Goal: Complete application form

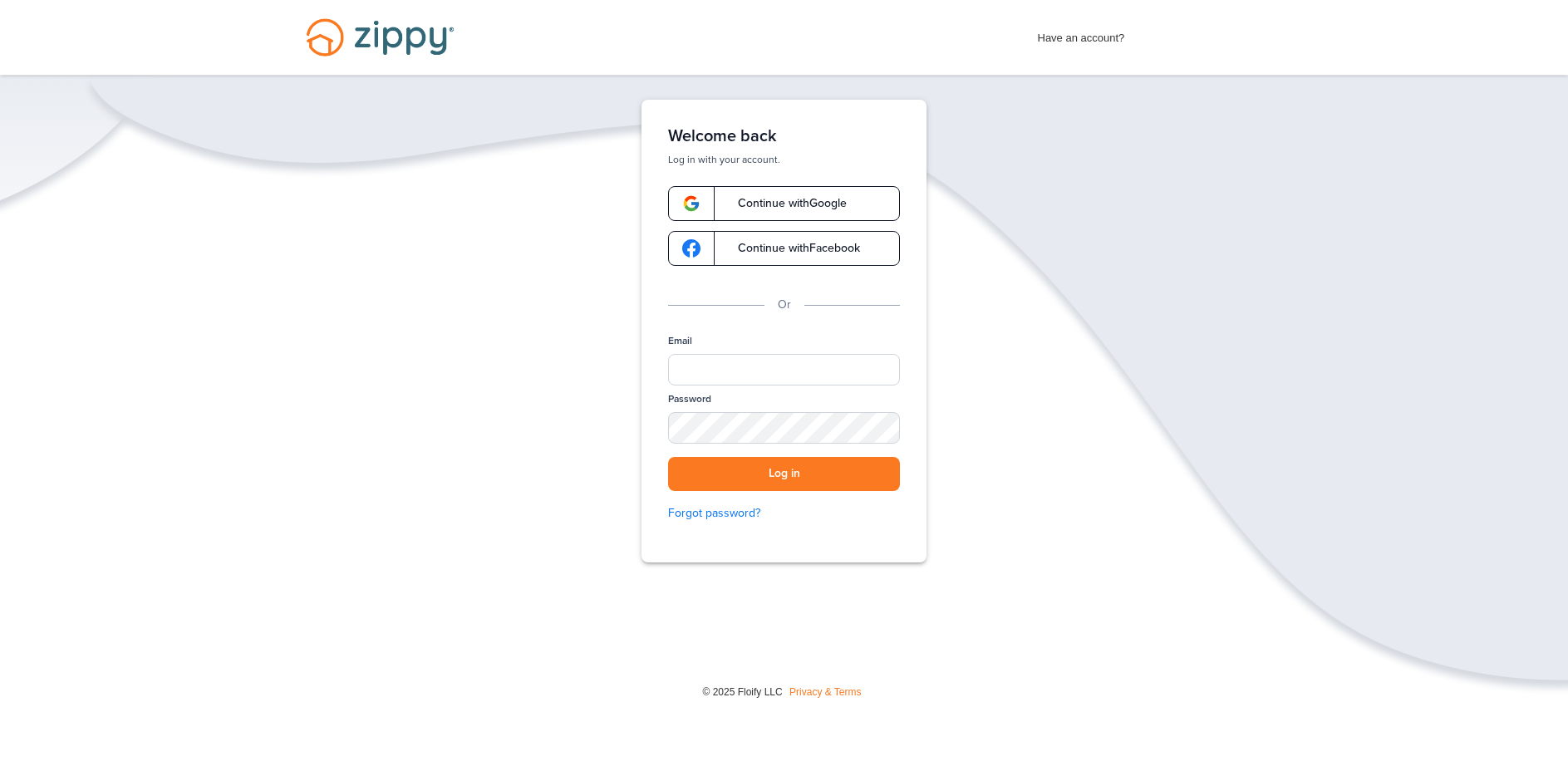
click at [758, 193] on link "Continue with Google" at bounding box center [783, 203] width 231 height 35
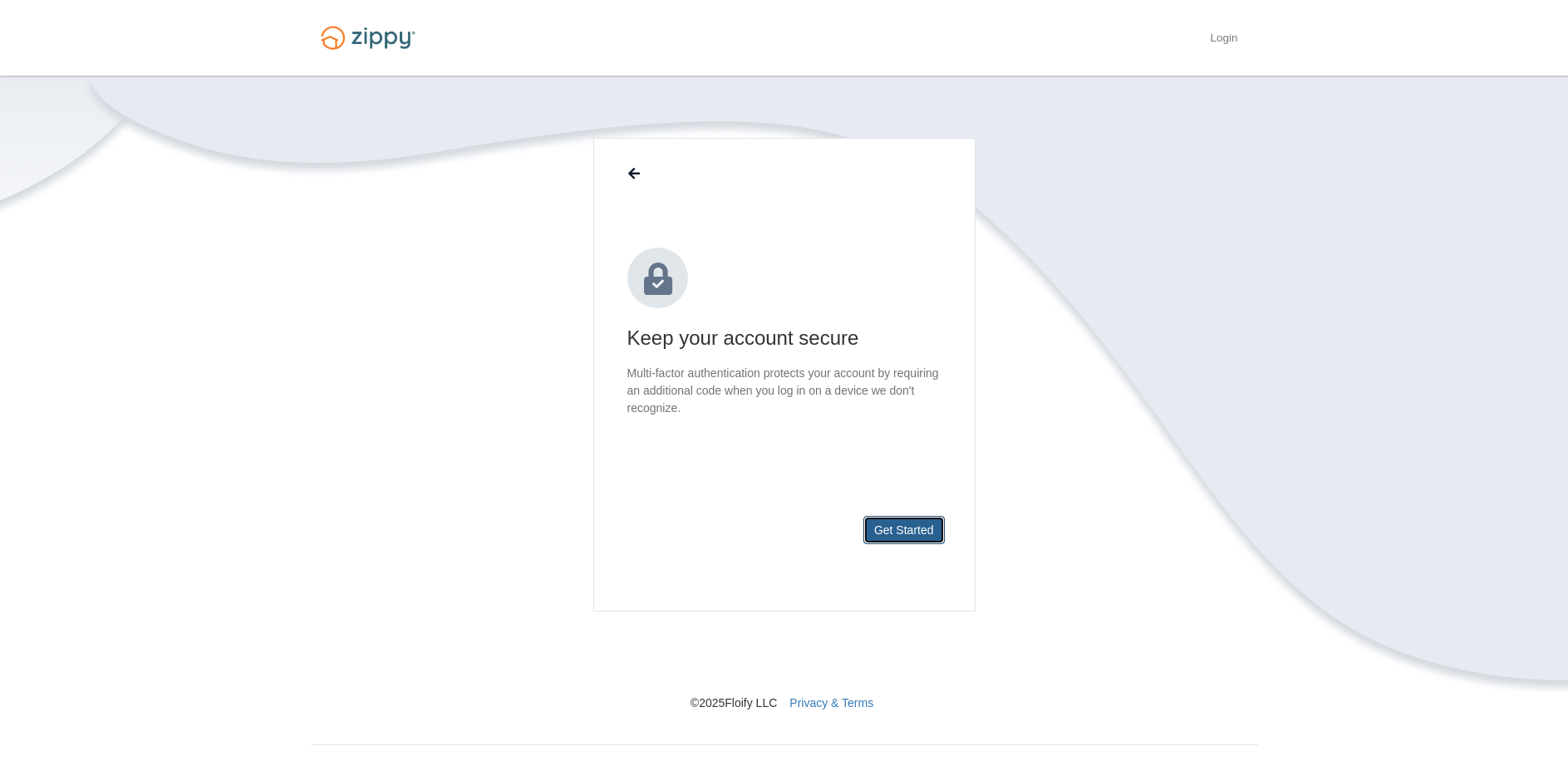
click at [915, 537] on button "Get Started" at bounding box center [904, 530] width 81 height 28
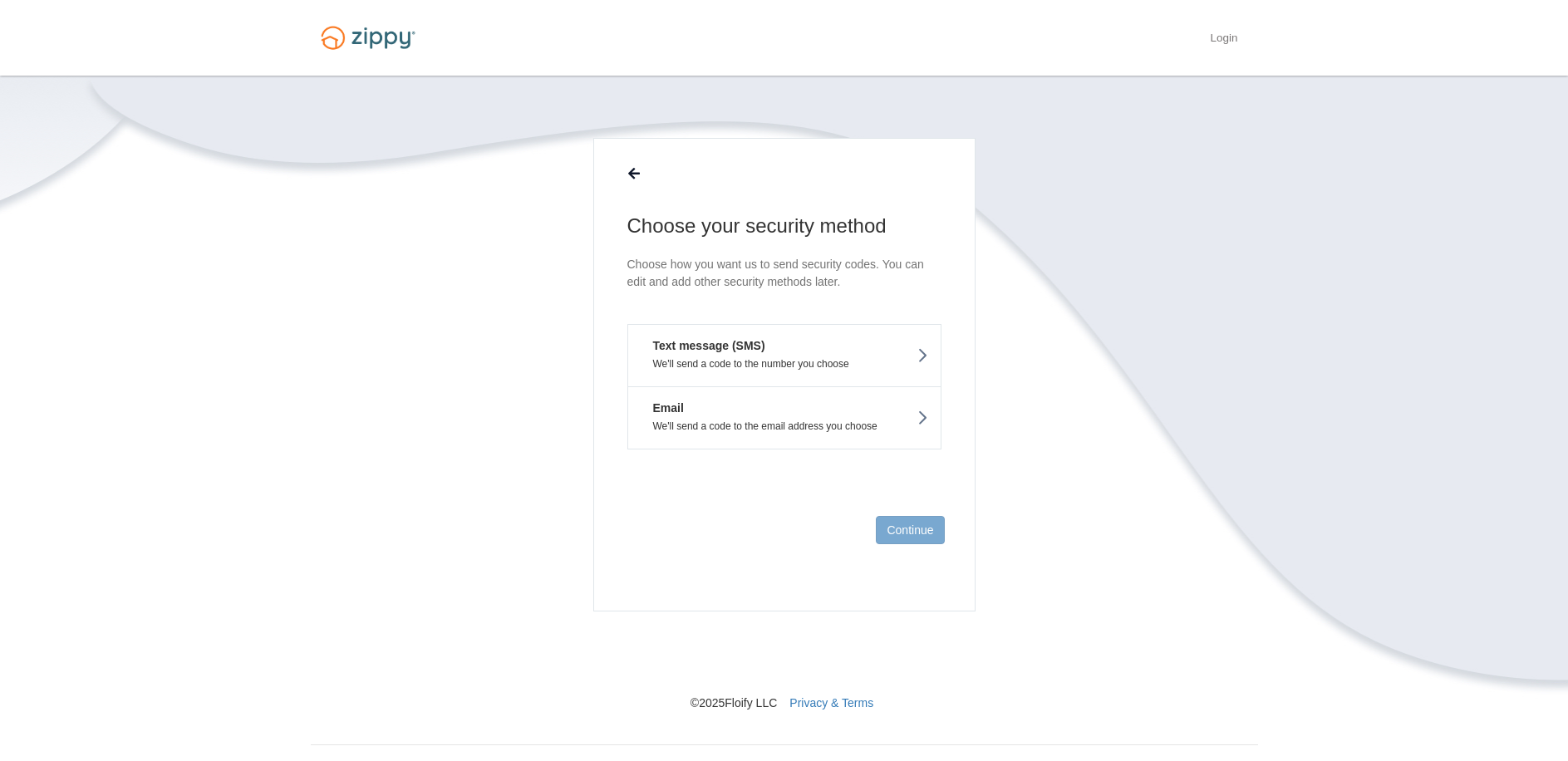
click at [900, 355] on button "Text message (SMS) We'll send a code to the number you choose" at bounding box center [784, 355] width 314 height 63
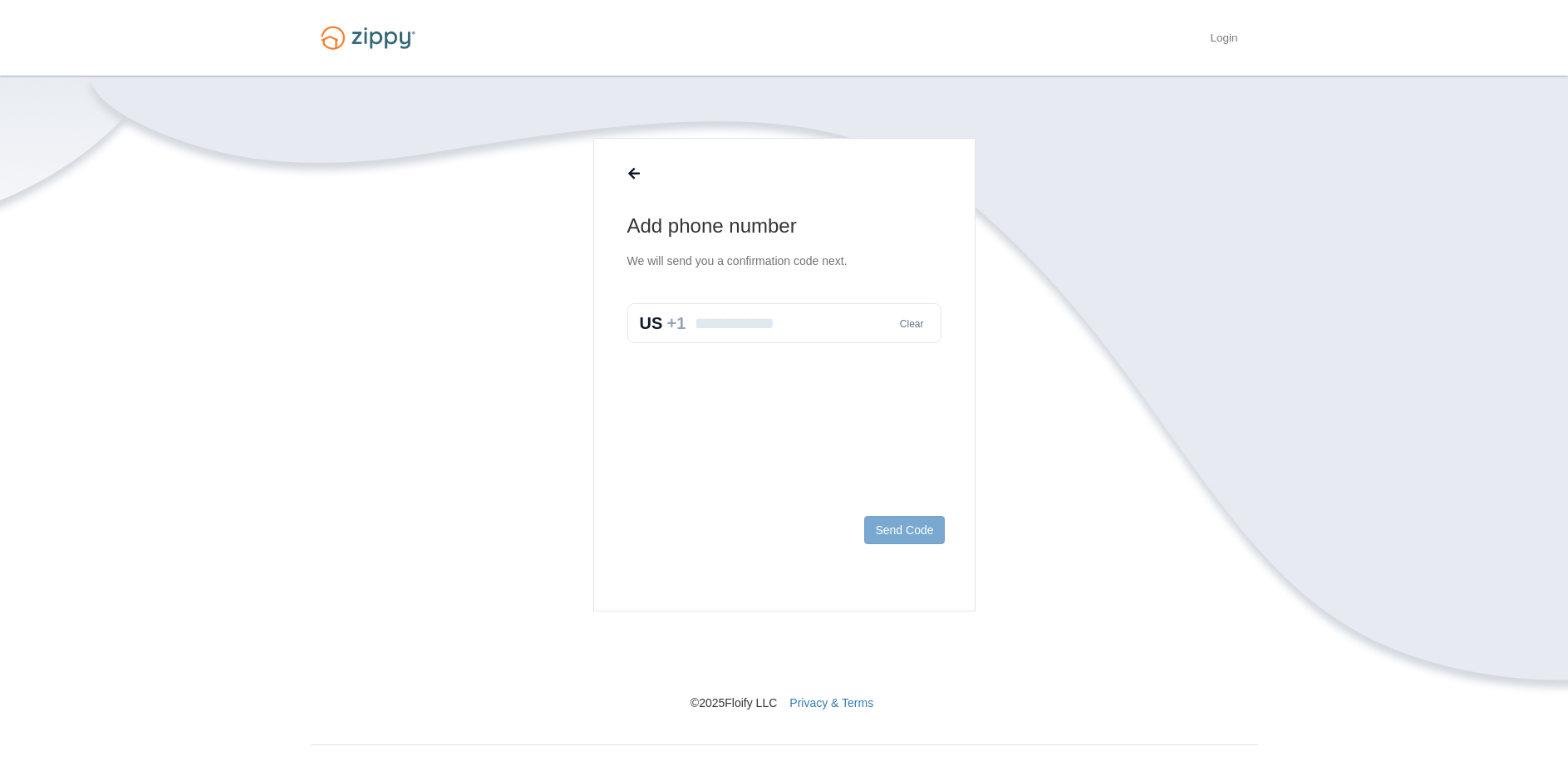
click at [812, 313] on input "text" at bounding box center [784, 323] width 314 height 40
type input "**********"
click at [908, 525] on button "Send Code" at bounding box center [903, 530] width 80 height 28
click at [730, 336] on input "text" at bounding box center [784, 340] width 314 height 40
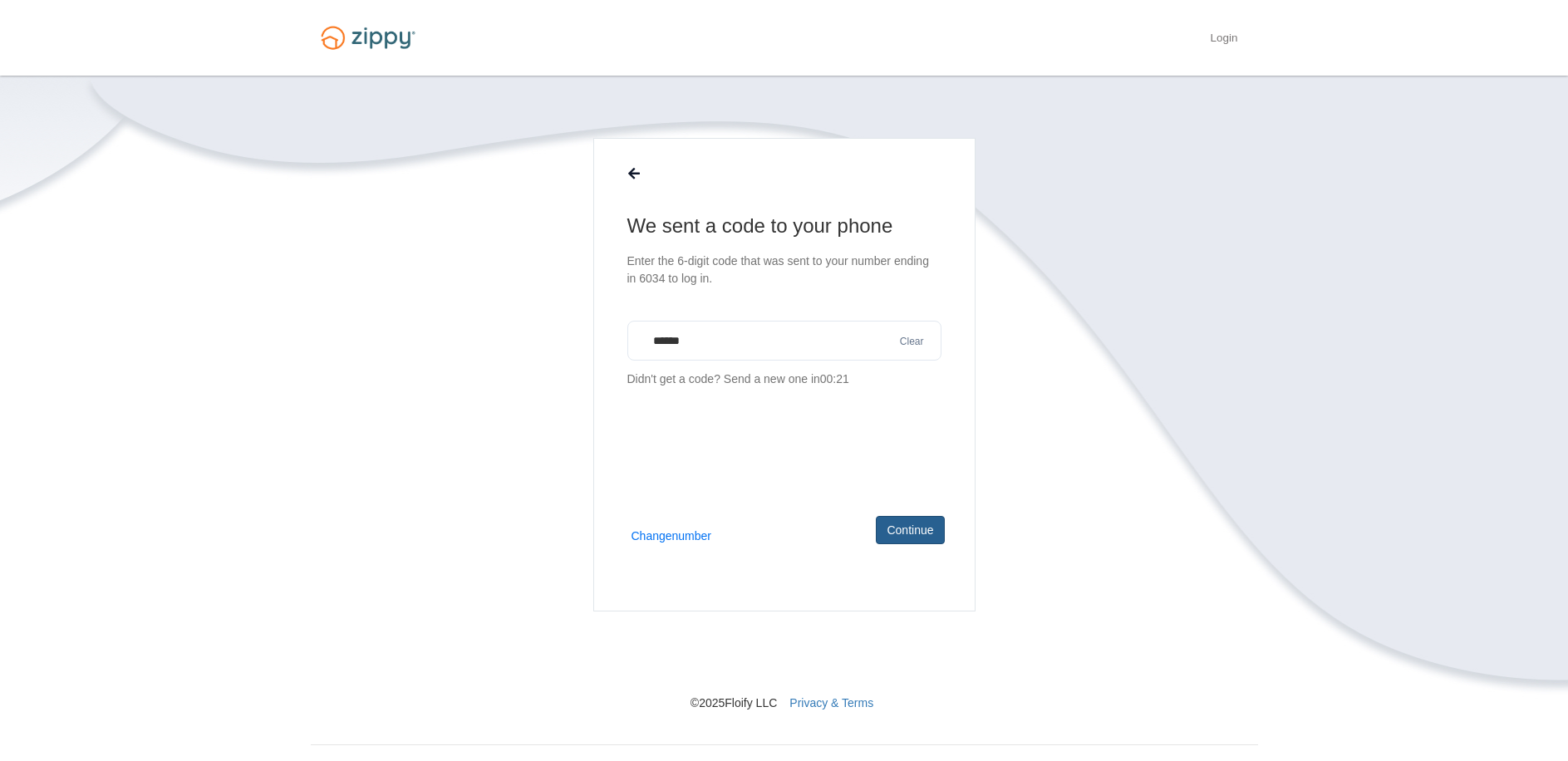
type input "******"
click at [907, 520] on button "Continue" at bounding box center [910, 530] width 68 height 28
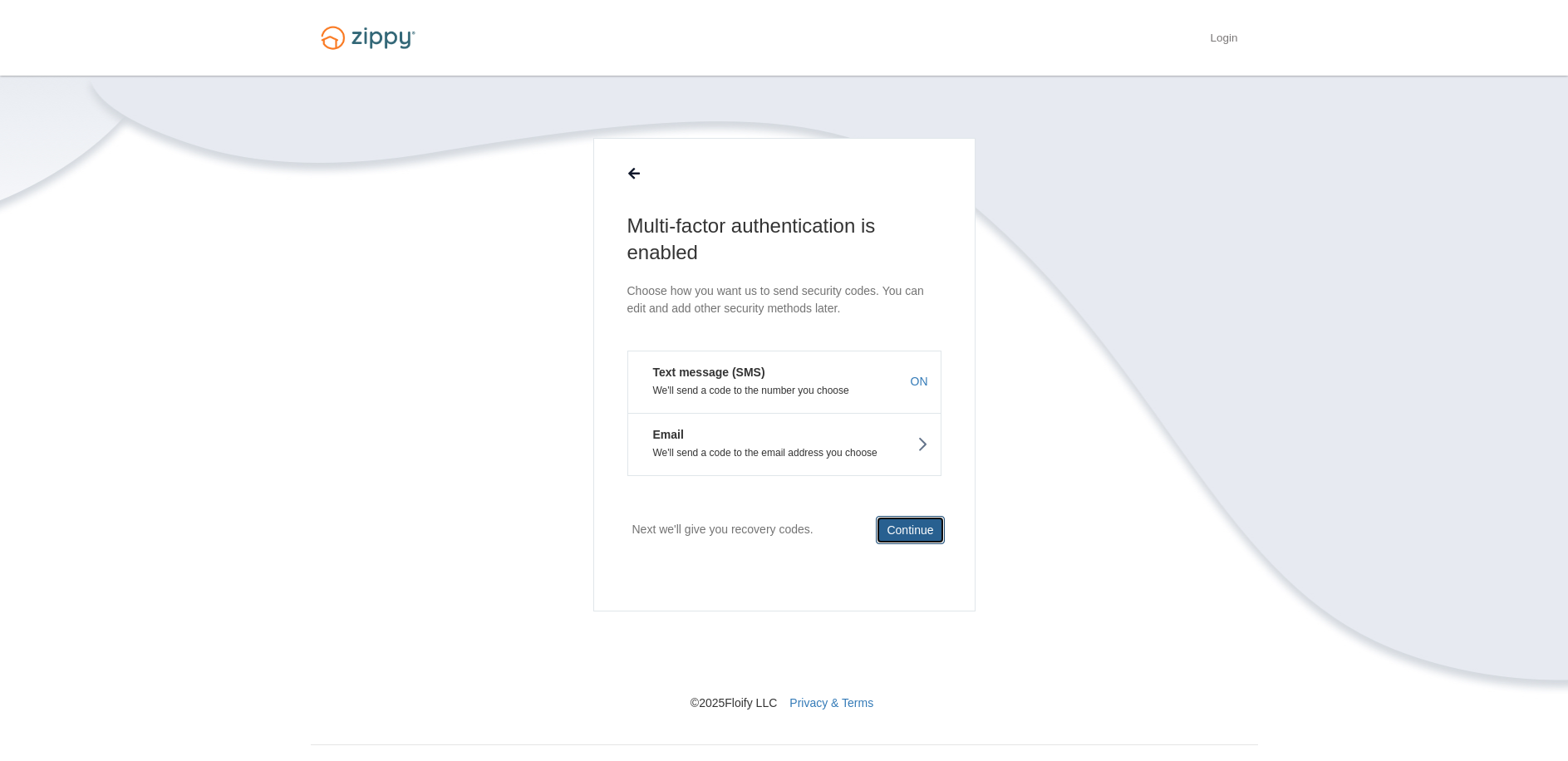
click at [893, 525] on button "Continue" at bounding box center [910, 530] width 68 height 28
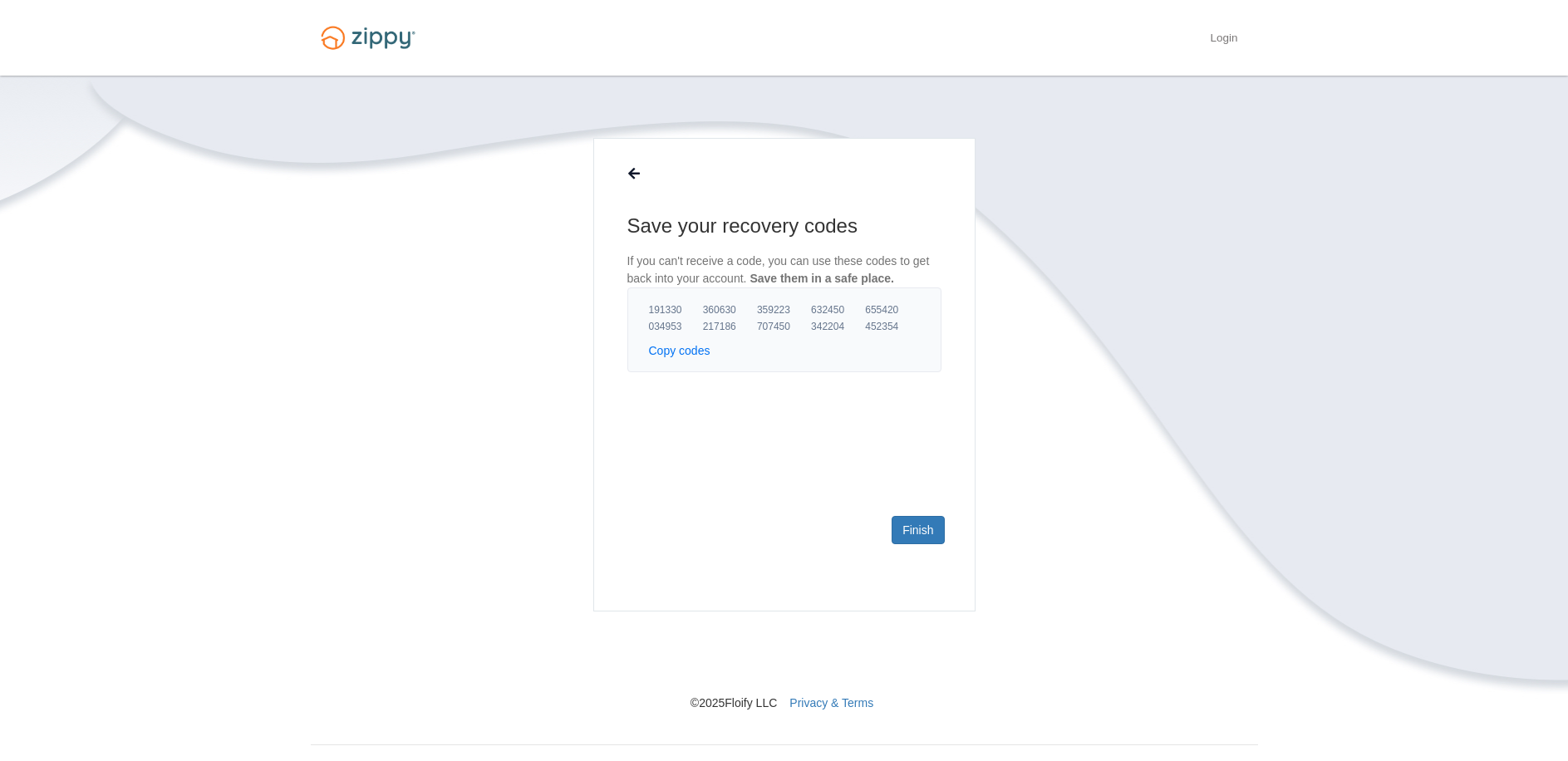
click at [673, 353] on button "Copy codes" at bounding box center [680, 351] width 62 height 17
click at [673, 351] on button "Copy codes" at bounding box center [680, 351] width 62 height 17
click at [909, 525] on link "Finish" at bounding box center [918, 530] width 52 height 28
click at [911, 530] on link "Finish" at bounding box center [918, 530] width 52 height 28
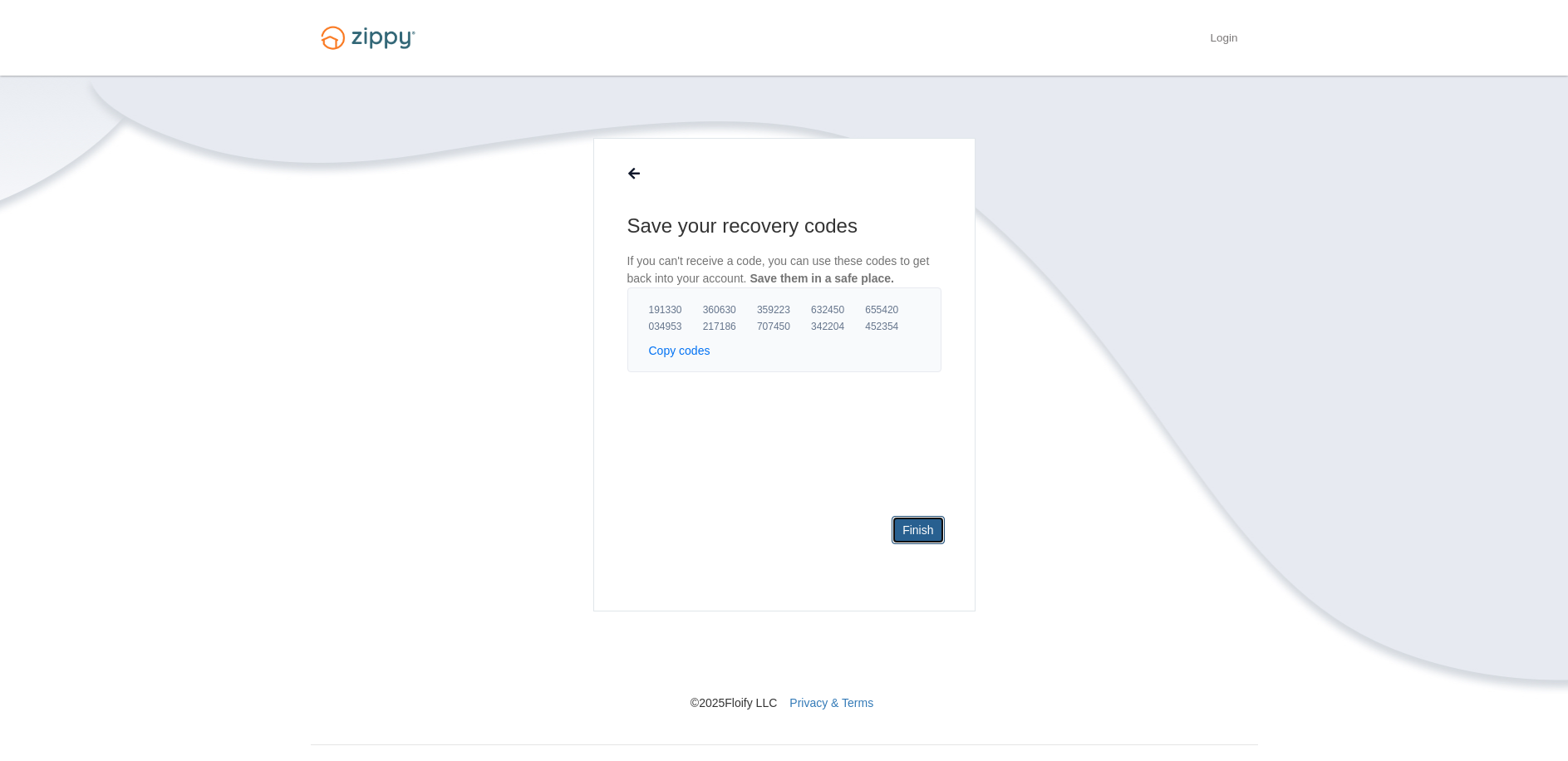
click at [916, 531] on link "Finish" at bounding box center [918, 530] width 52 height 28
click at [930, 529] on link "Finish" at bounding box center [918, 530] width 52 height 28
click at [928, 526] on link "Finish" at bounding box center [918, 530] width 52 height 28
click at [927, 538] on link "Finish" at bounding box center [918, 530] width 52 height 28
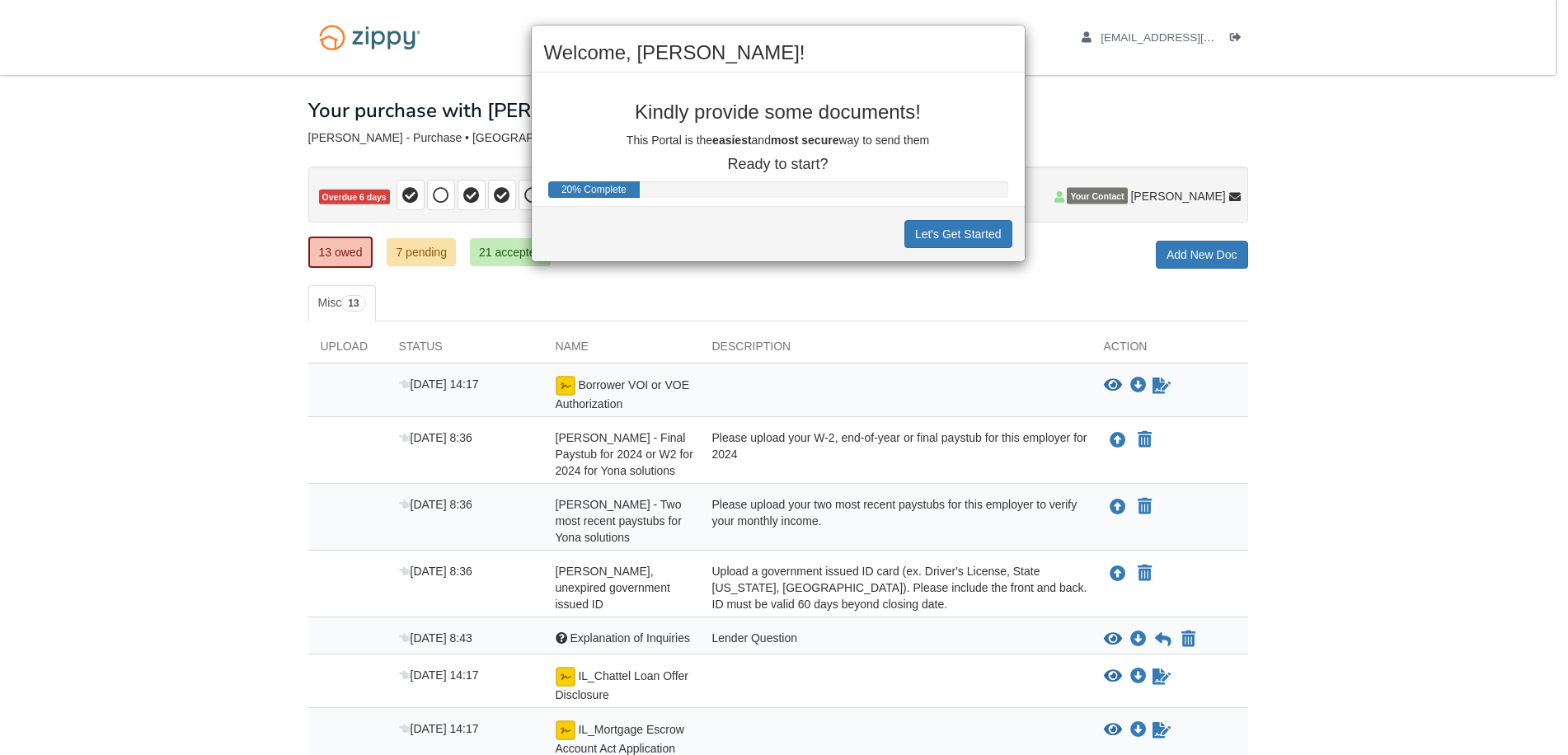
click at [1119, 443] on div "Welcome, [PERSON_NAME]! Kindly provide some documents! This Portal is the easie…" at bounding box center [784, 378] width 1568 height 755
click at [1117, 441] on div "Welcome, [PERSON_NAME]! Kindly provide some documents! This Portal is the easie…" at bounding box center [784, 378] width 1568 height 755
click at [1119, 504] on div "Welcome, [PERSON_NAME]! Kindly provide some documents! This Portal is the easie…" at bounding box center [784, 378] width 1568 height 755
click at [1119, 504] on div "Welcome, Christine! Kindly provide some documents! This Portal is the easiest a…" at bounding box center [784, 378] width 1568 height 755
drag, startPoint x: 1119, startPoint y: 504, endPoint x: 1285, endPoint y: 481, distance: 167.6
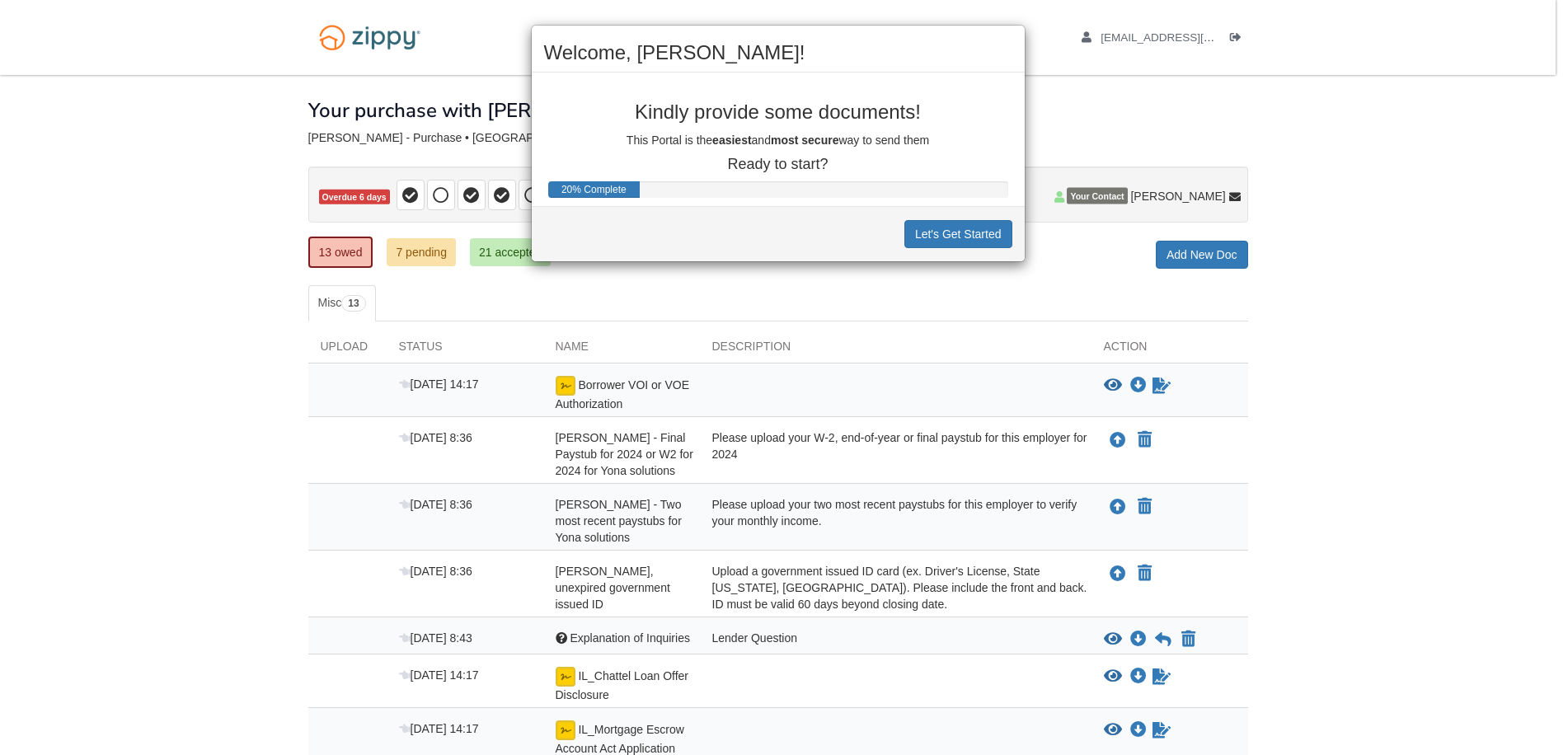
click at [1282, 481] on div "Welcome, Christine! Kindly provide some documents! This Portal is the easiest a…" at bounding box center [784, 378] width 1568 height 755
click at [995, 224] on button "Let's Get Started" at bounding box center [958, 234] width 108 height 28
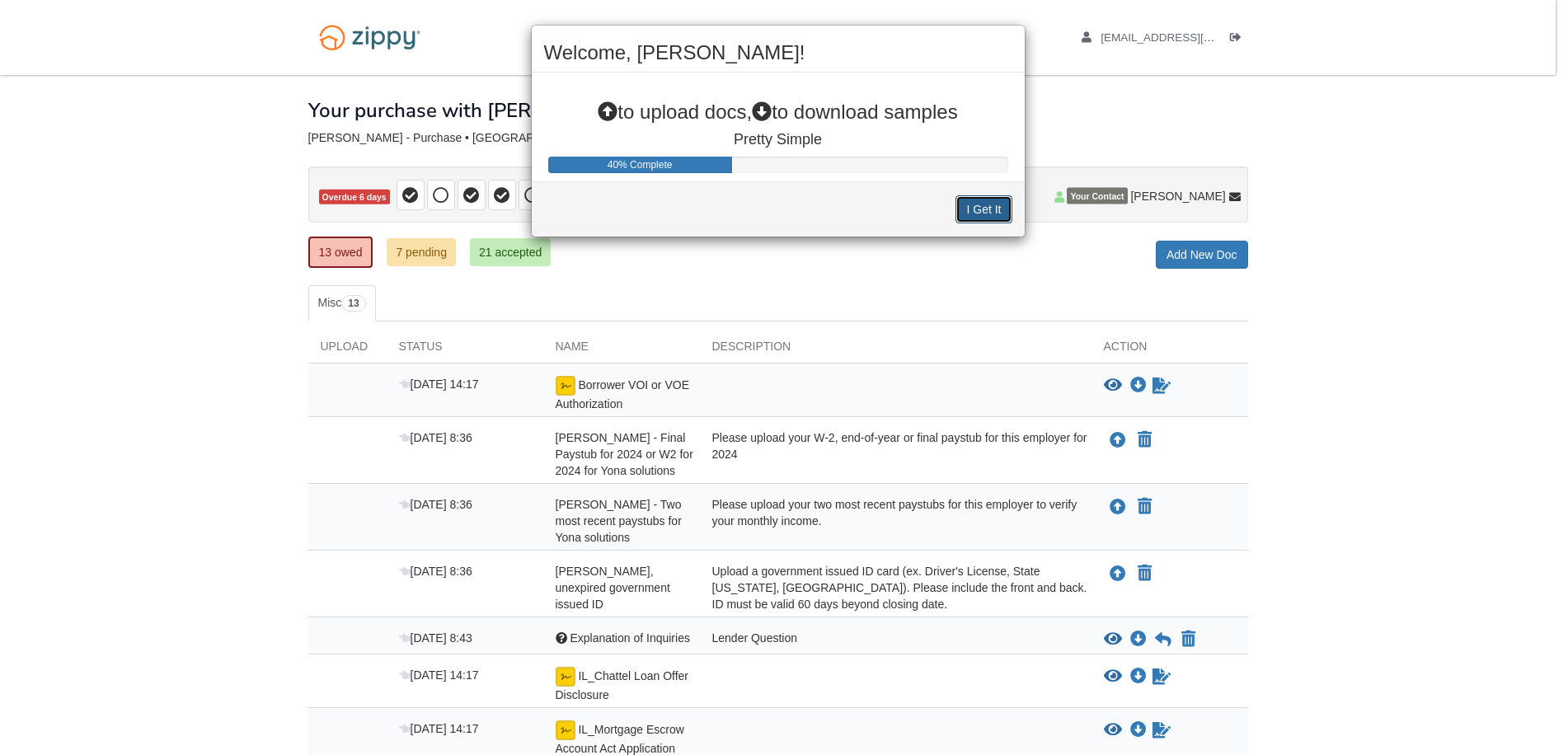
click at [993, 214] on button "I Get It" at bounding box center [983, 209] width 56 height 28
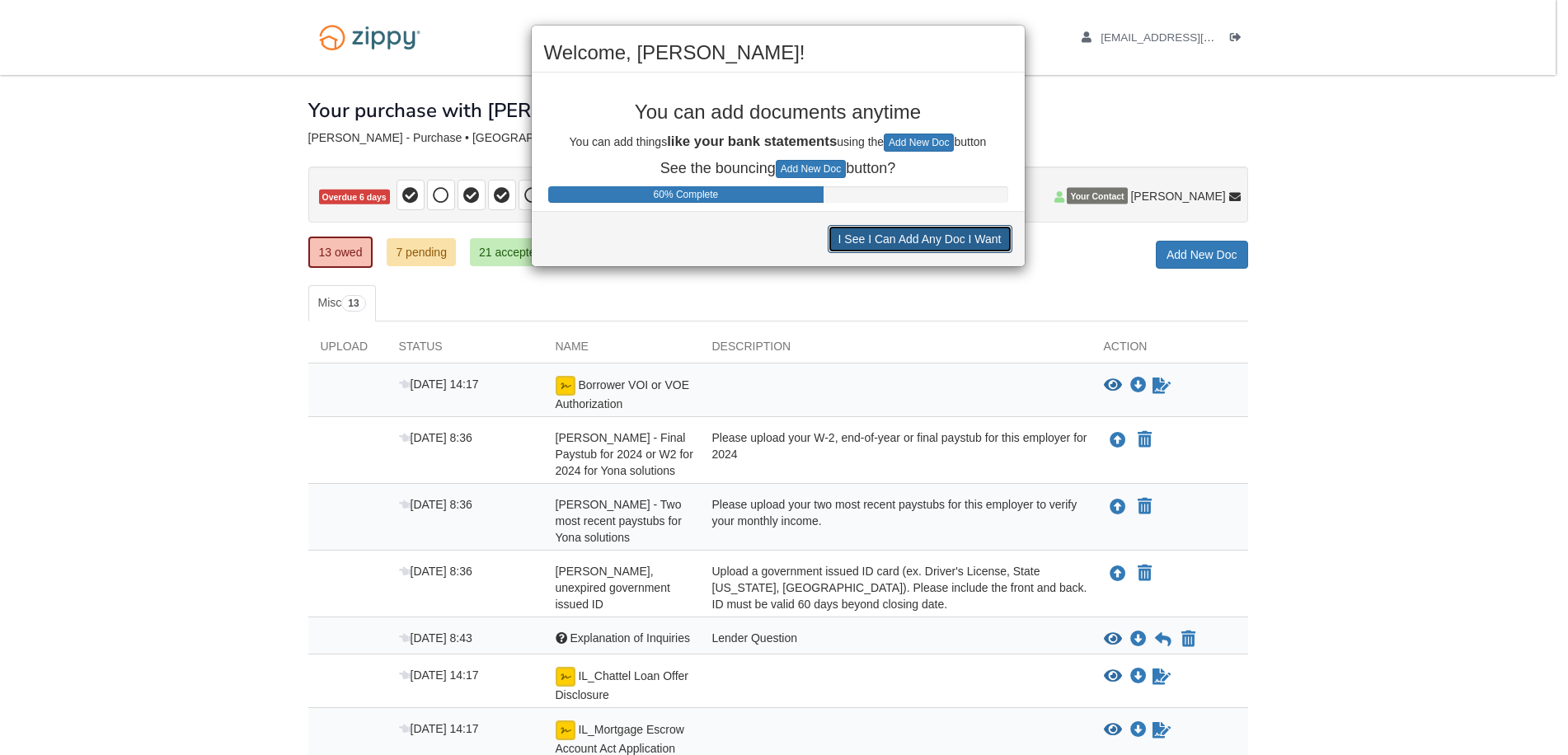
click at [938, 237] on button "I See I Can Add Any Doc I Want" at bounding box center [920, 239] width 185 height 28
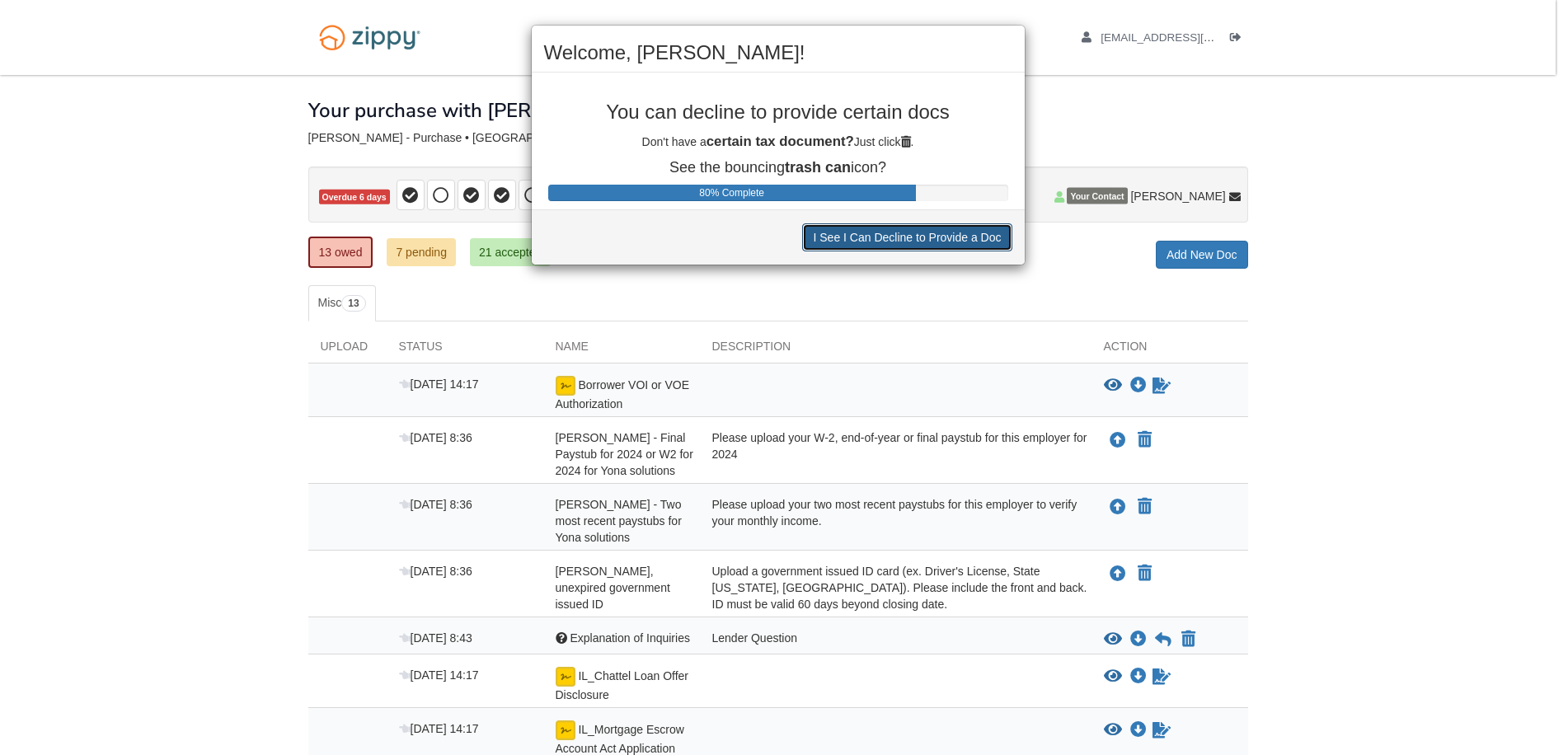
click at [845, 244] on button "I See I Can Decline to Provide a Doc" at bounding box center [906, 237] width 209 height 28
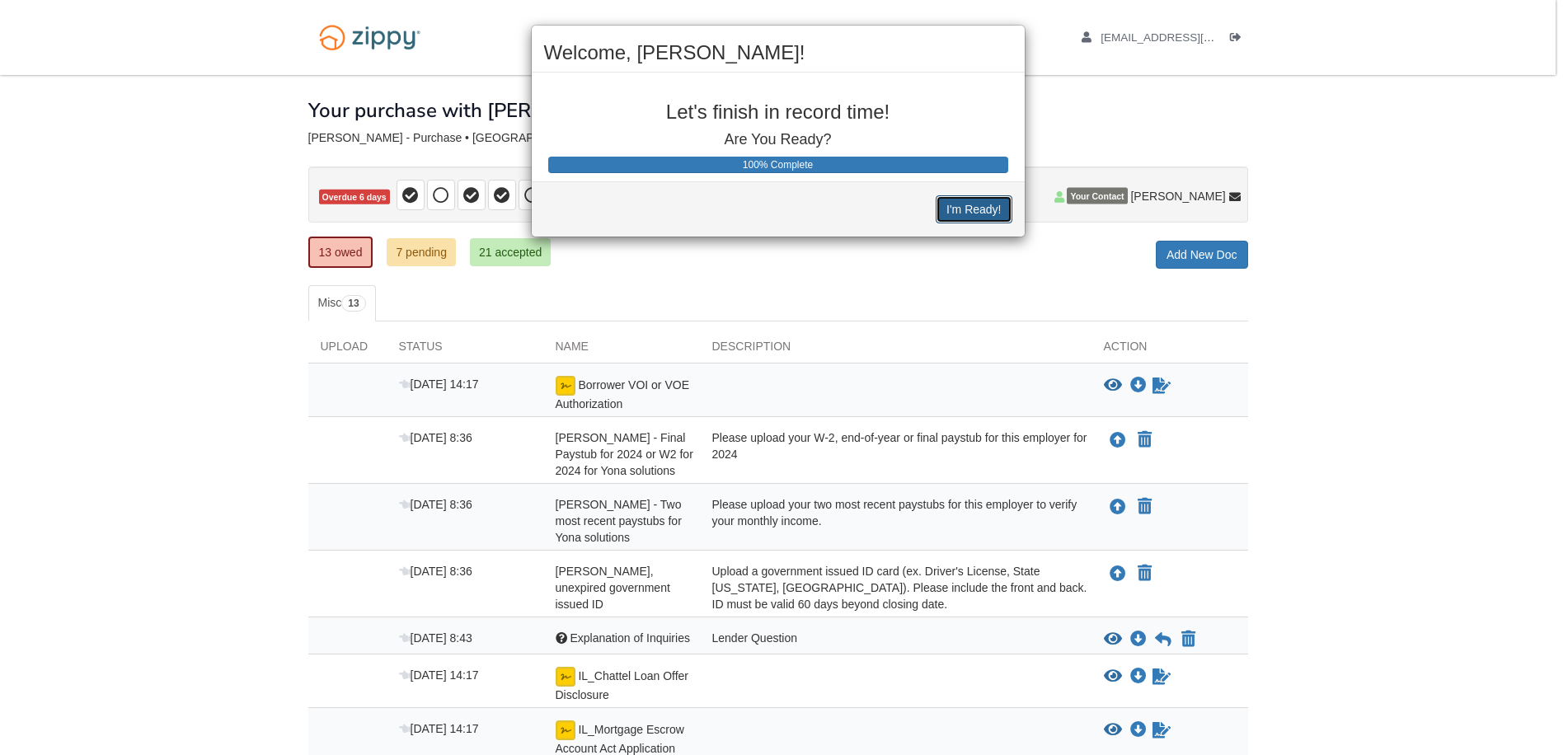
click at [975, 211] on button "I'm Ready!" at bounding box center [974, 209] width 76 height 28
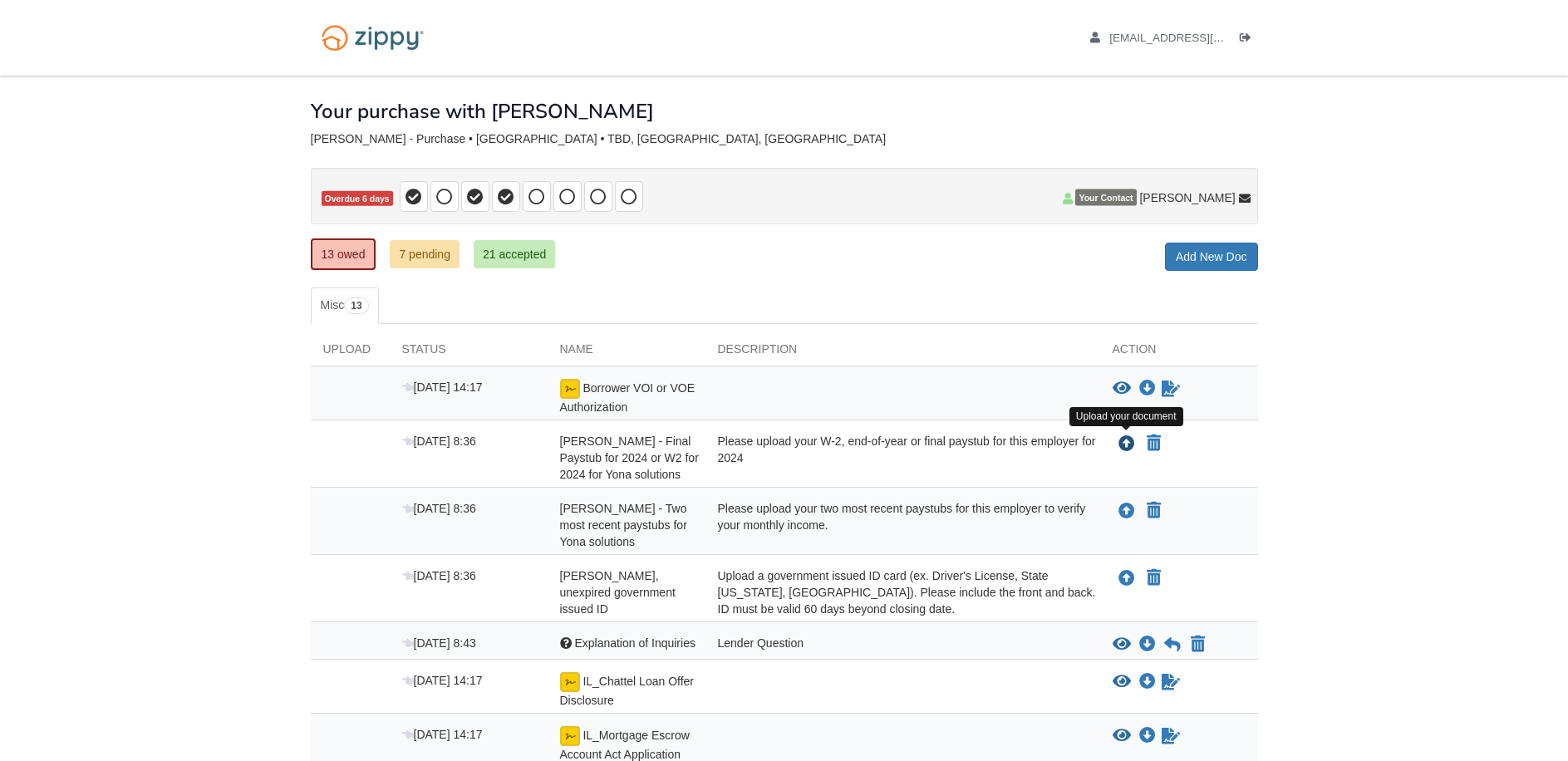
click at [1126, 438] on icon "Upload Christine Plummer - Final Paystub for 2024 or W2 for 2024 for Yona solut…" at bounding box center [1127, 445] width 17 height 17
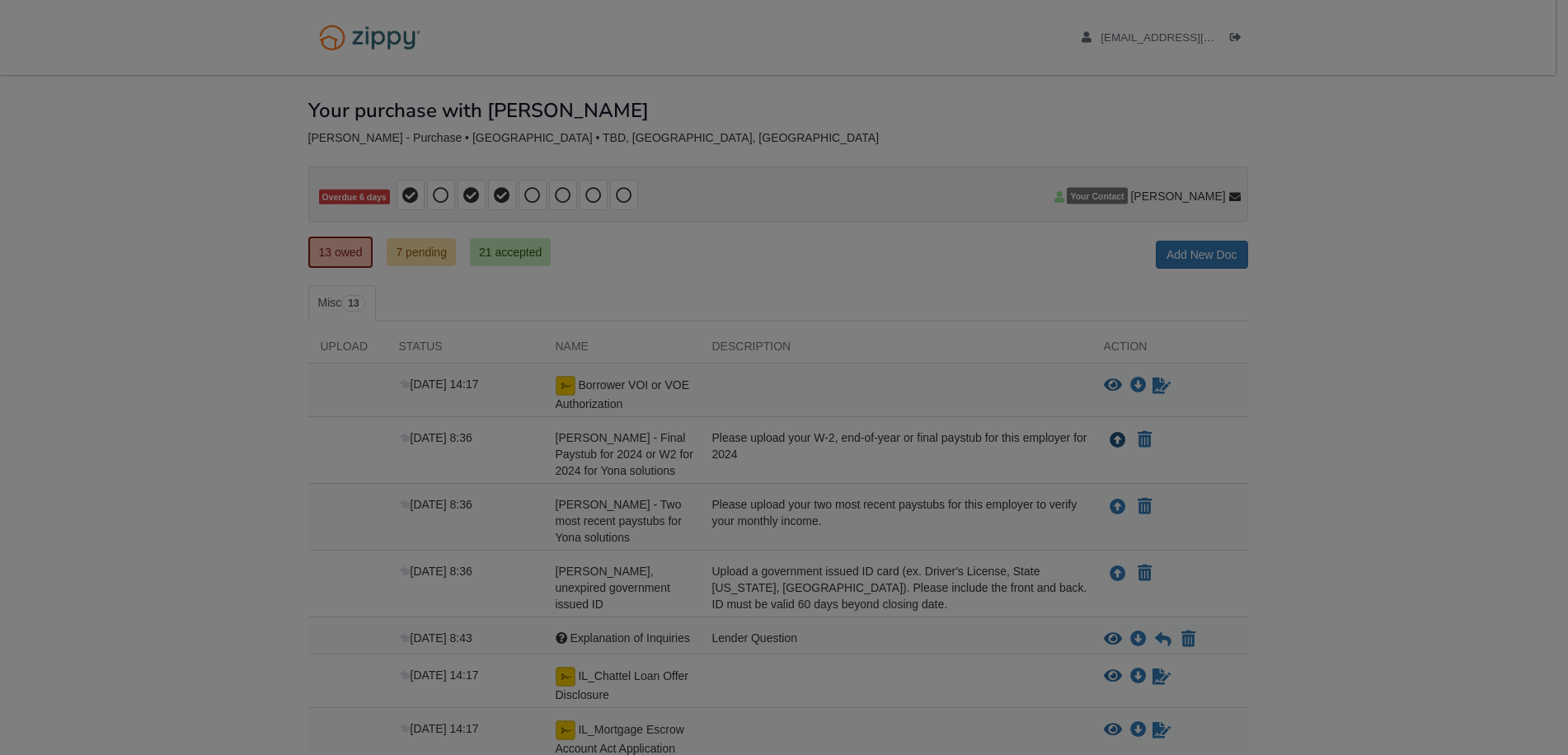
click at [1117, 434] on div at bounding box center [784, 378] width 1568 height 755
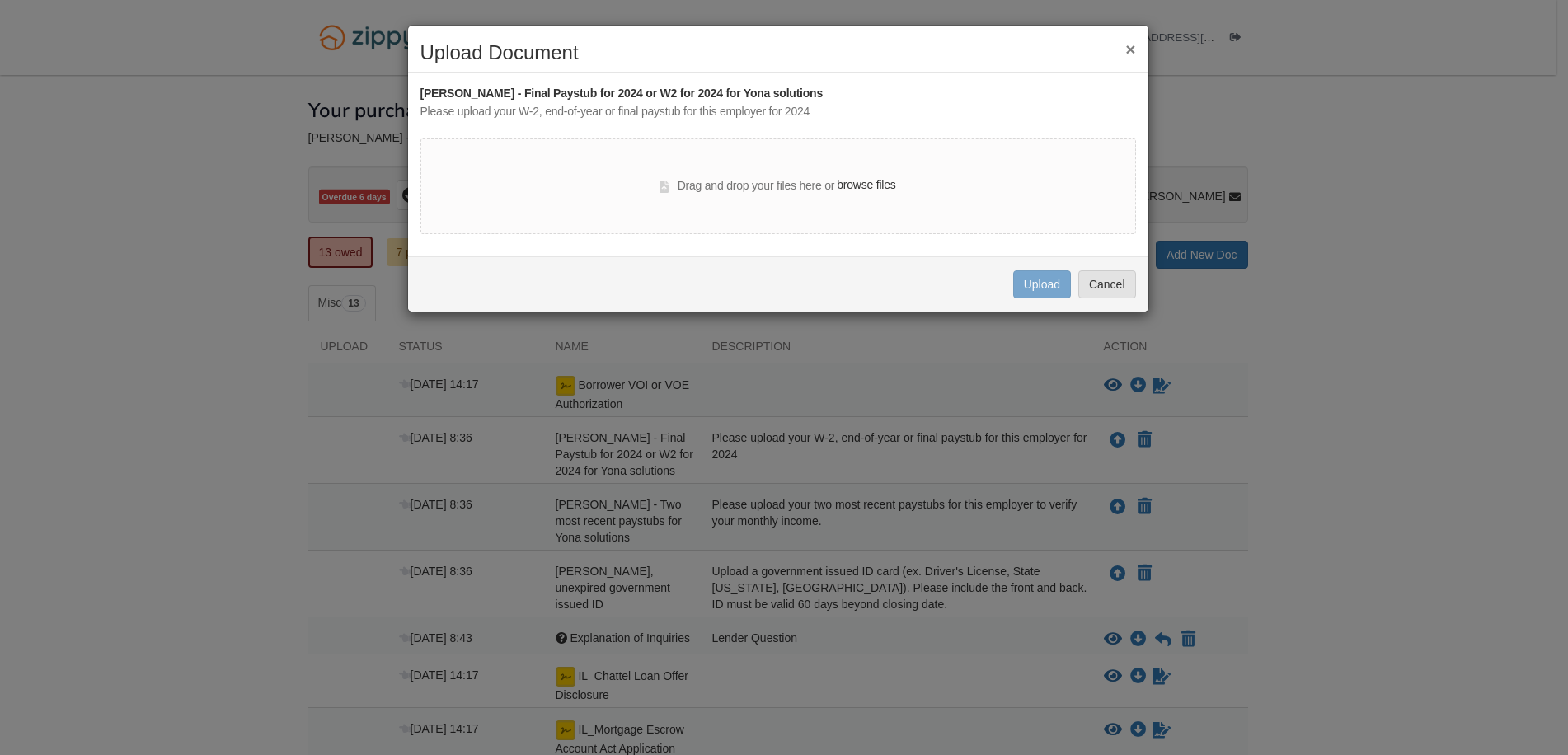
click at [877, 192] on label "browse files" at bounding box center [865, 186] width 59 height 19
click at [0, 0] on input "browse files" at bounding box center [0, 0] width 0 height 0
click at [886, 181] on label "browse files" at bounding box center [865, 186] width 59 height 19
click at [0, 0] on input "browse files" at bounding box center [0, 0] width 0 height 0
click at [1132, 47] on button "×" at bounding box center [1130, 48] width 10 height 18
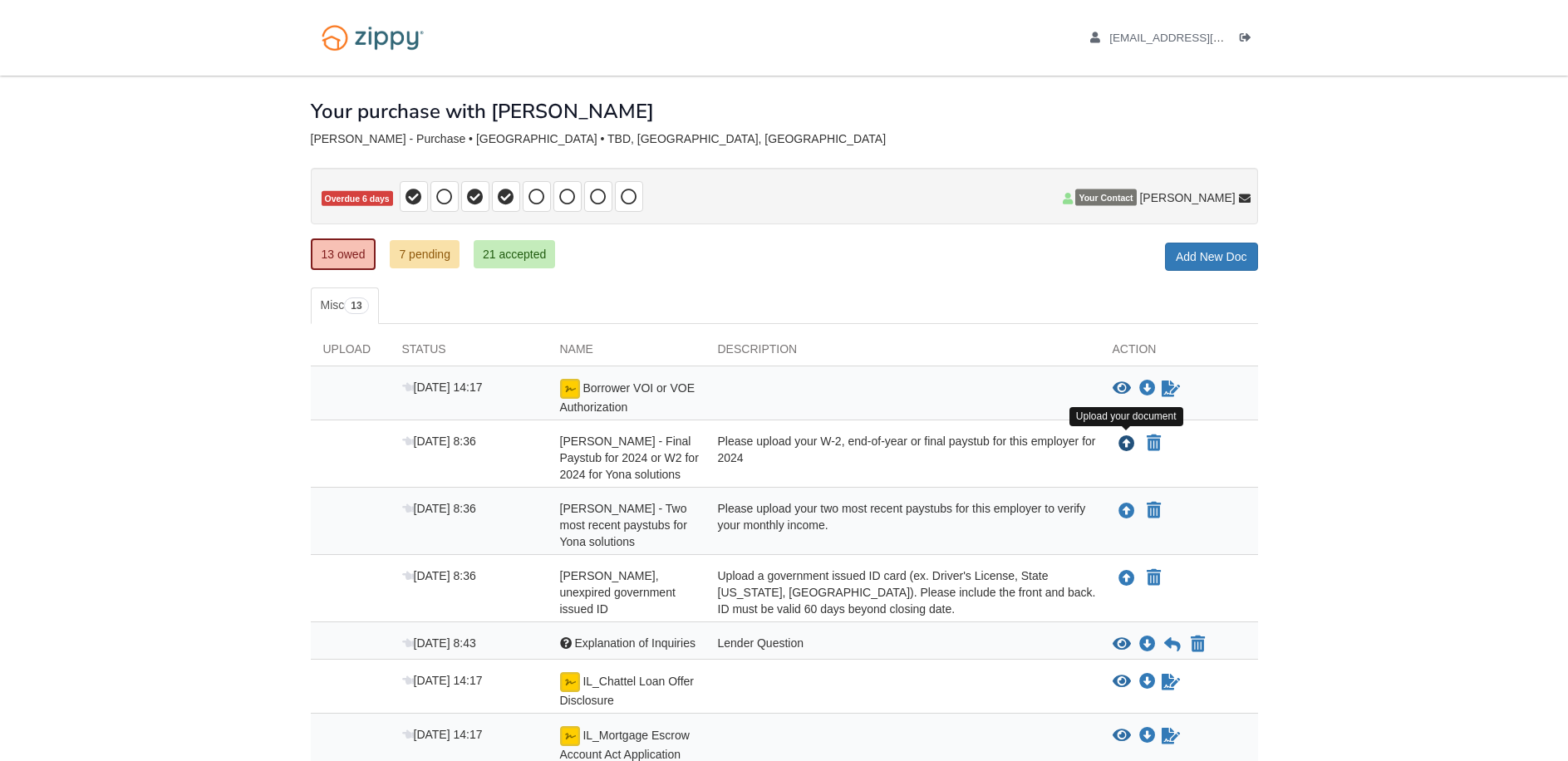
click at [1128, 440] on icon "Upload Christine Plummer - Final Paystub for 2024 or W2 for 2024 for Yona solut…" at bounding box center [1127, 445] width 17 height 17
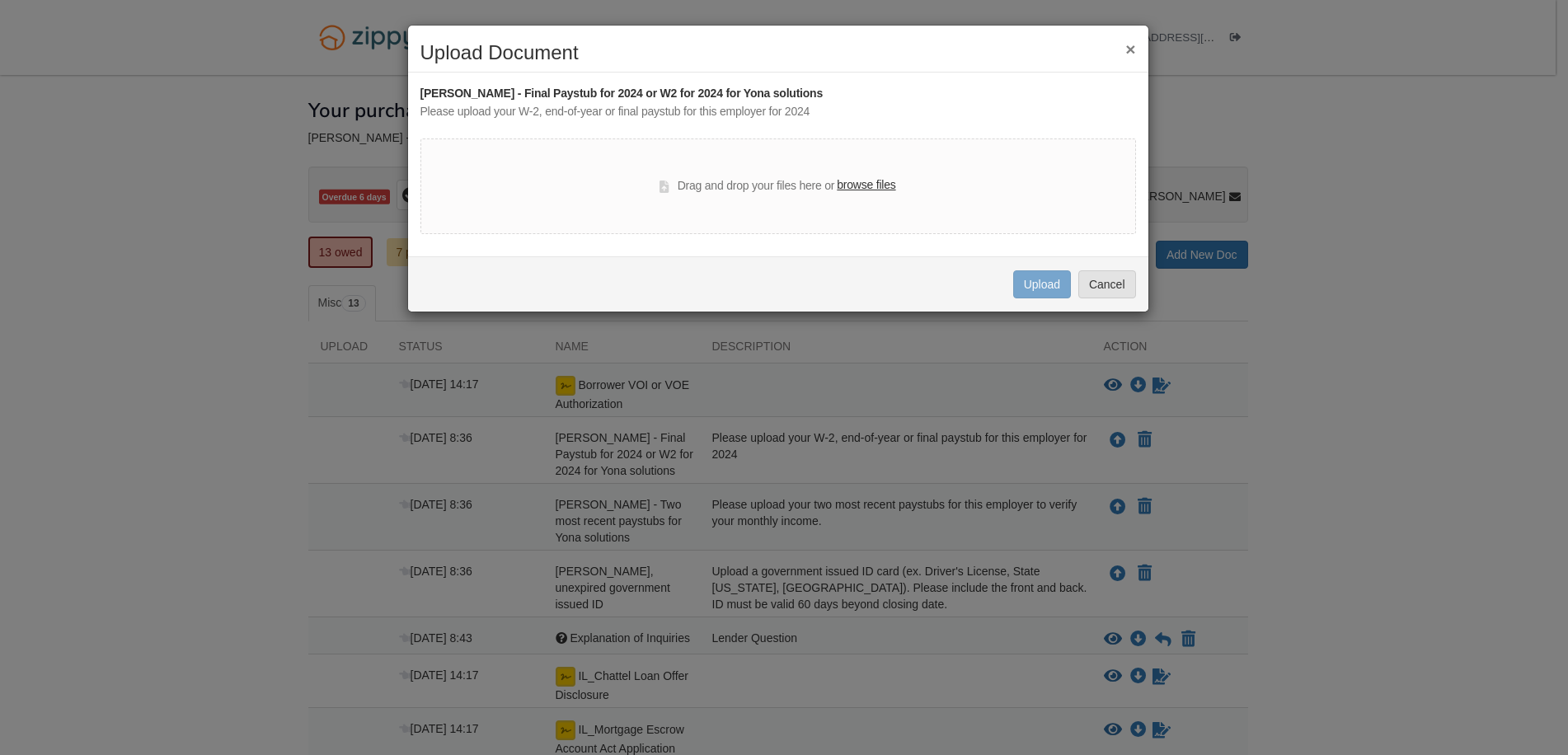
click at [1132, 48] on button "×" at bounding box center [1130, 48] width 10 height 18
